Goal: Transaction & Acquisition: Purchase product/service

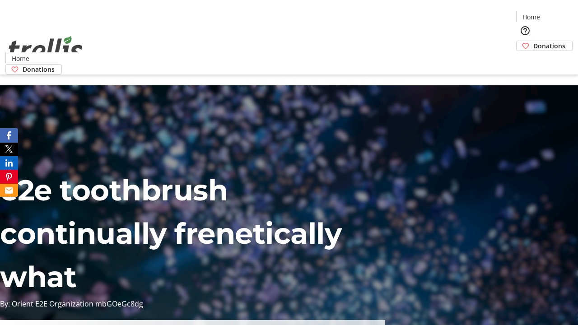
click at [533, 41] on span "Donations" at bounding box center [549, 45] width 32 height 9
